Goal: Transaction & Acquisition: Subscribe to service/newsletter

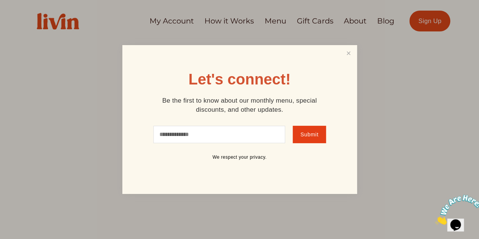
click at [189, 134] on input "text" at bounding box center [219, 134] width 132 height 17
type input "**********"
click at [317, 136] on span "Submit" at bounding box center [309, 134] width 18 height 6
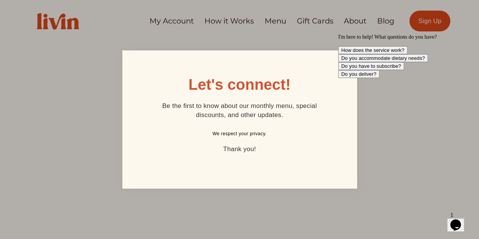
click at [348, 58] on div "I'm here to help! What questions do you have? How does the service work? Do you…" at bounding box center [406, 56] width 136 height 44
click at [226, 19] on div at bounding box center [239, 119] width 479 height 239
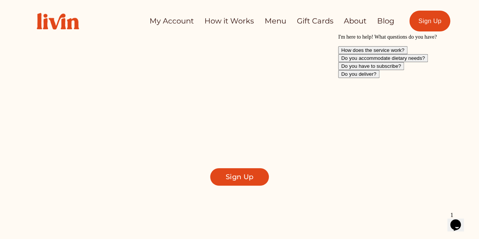
click at [429, 19] on link "Sign Up" at bounding box center [429, 21] width 41 height 21
click at [462, 223] on icon "Opens Chat This icon Opens the chat window." at bounding box center [455, 225] width 12 height 12
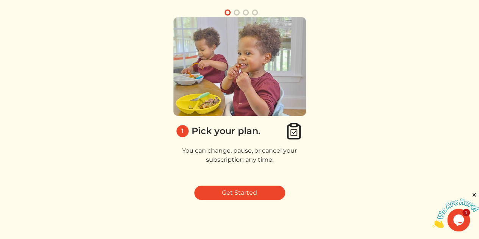
scroll to position [70, 0]
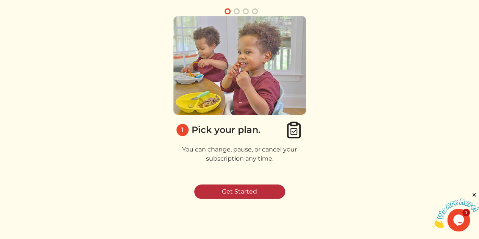
click at [234, 190] on link "Get Started" at bounding box center [239, 191] width 91 height 14
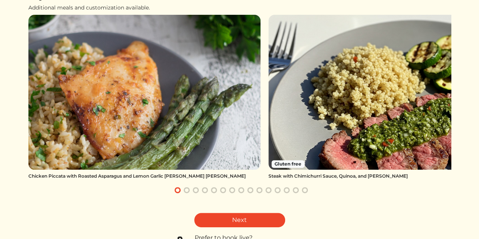
scroll to position [76, 0]
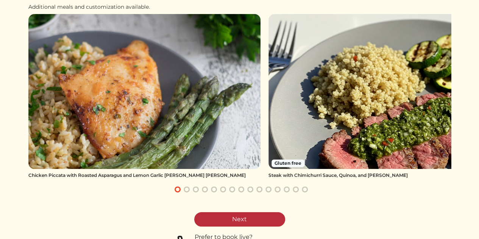
click at [237, 217] on link "Next" at bounding box center [239, 219] width 91 height 14
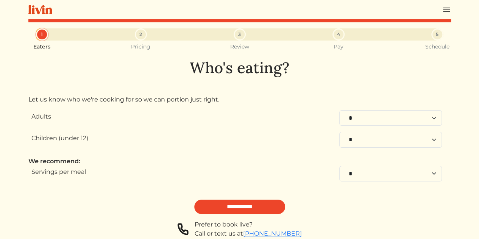
scroll to position [36, 0]
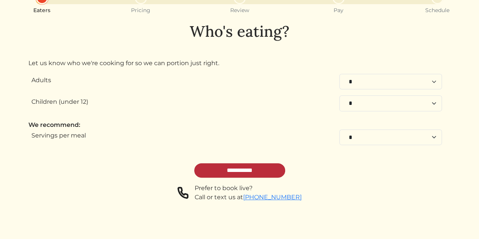
click at [241, 170] on input "**********" at bounding box center [239, 170] width 91 height 14
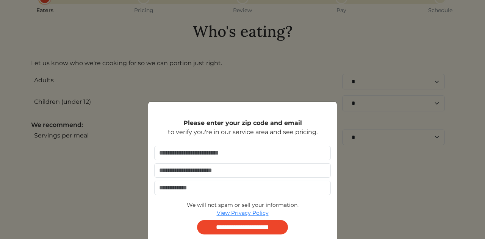
scroll to position [9, 0]
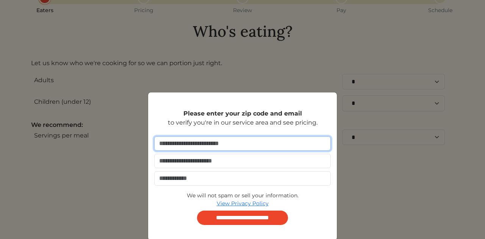
click at [231, 144] on input "number" at bounding box center [242, 143] width 176 height 14
type input "*****"
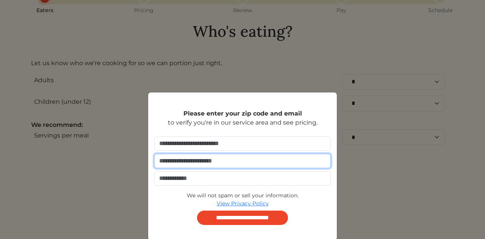
click at [226, 161] on input "email" at bounding box center [242, 161] width 176 height 14
type input "**********"
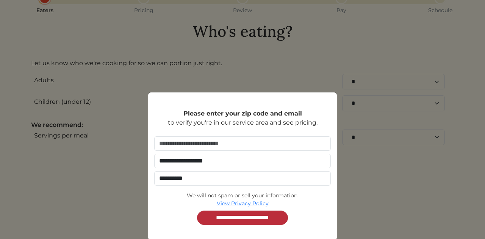
click at [239, 215] on input "**********" at bounding box center [242, 218] width 91 height 14
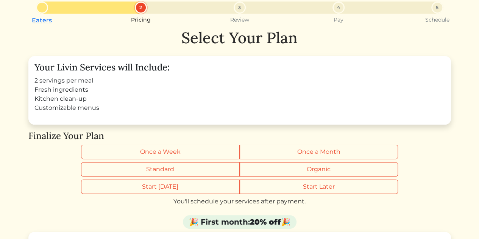
scroll to position [38, 0]
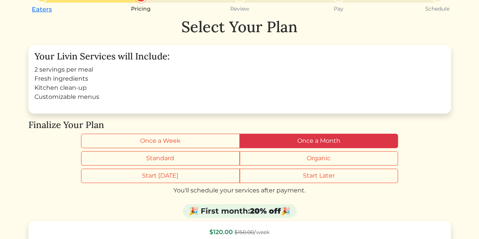
click at [318, 139] on label "Once a Month" at bounding box center [319, 141] width 159 height 14
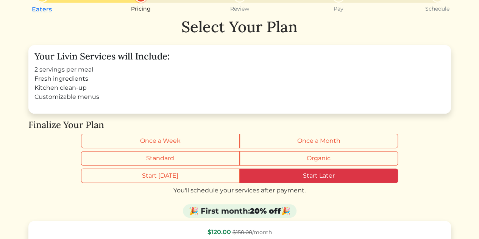
click at [333, 176] on label "Start Later" at bounding box center [319, 176] width 159 height 14
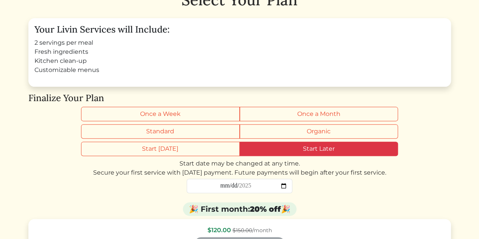
scroll to position [76, 0]
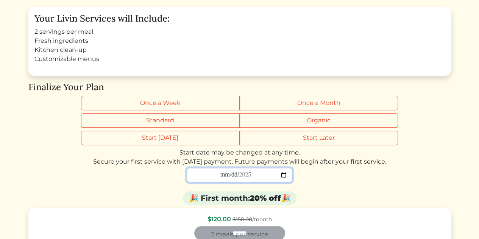
click at [283, 175] on input "date" at bounding box center [240, 175] width 106 height 14
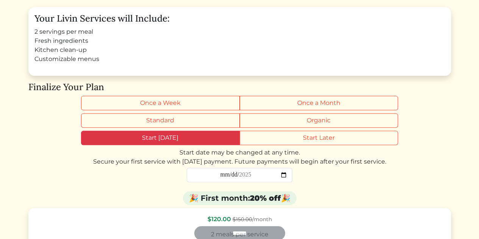
click at [168, 142] on label "Start Today" at bounding box center [160, 138] width 159 height 14
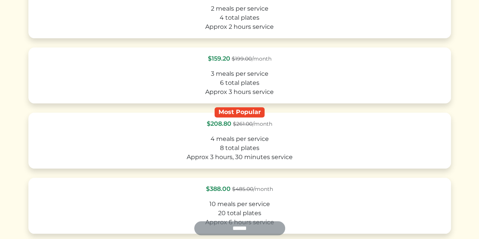
scroll to position [265, 0]
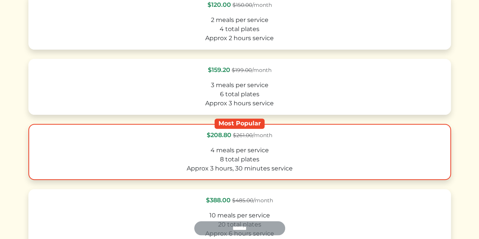
click at [275, 142] on label "Most Popular $208.80 $261.00 /month 4 meals per service 8 total plates Approx 3…" at bounding box center [239, 152] width 423 height 56
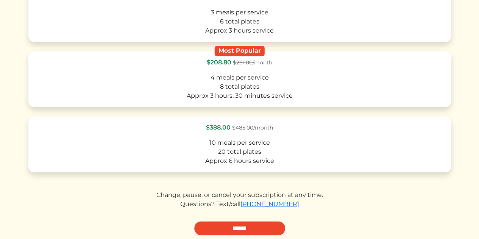
scroll to position [341, 0]
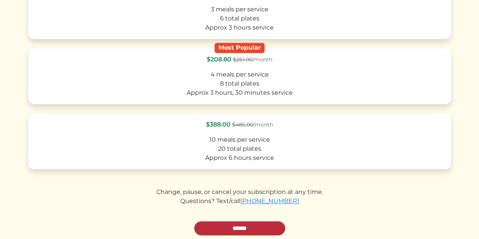
click at [242, 231] on input "******" at bounding box center [239, 228] width 91 height 14
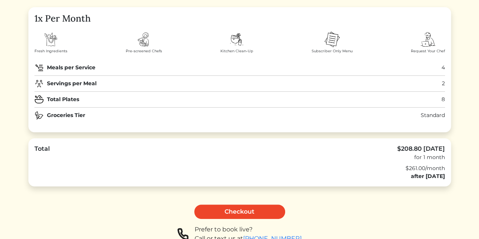
scroll to position [114, 0]
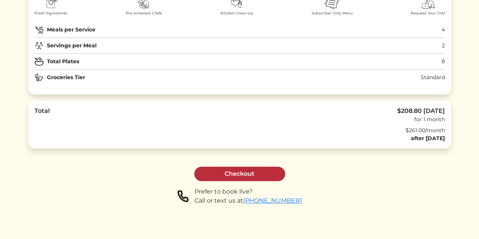
click at [235, 173] on link "Checkout" at bounding box center [239, 174] width 91 height 14
